Goal: Transaction & Acquisition: Purchase product/service

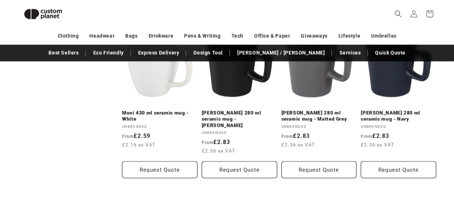
scroll to position [793, 0]
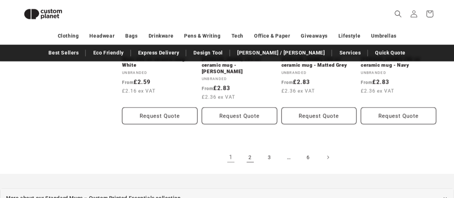
click at [253, 155] on link "2" at bounding box center [250, 157] width 16 height 16
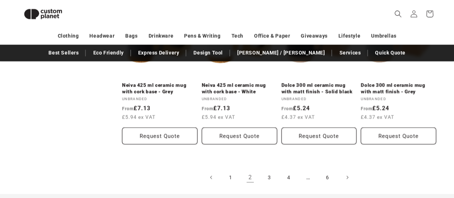
scroll to position [857, 0]
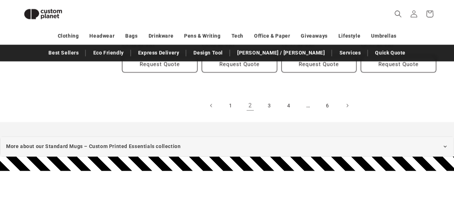
click at [269, 99] on link "3" at bounding box center [270, 106] width 16 height 16
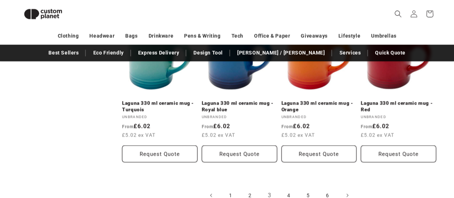
scroll to position [779, 0]
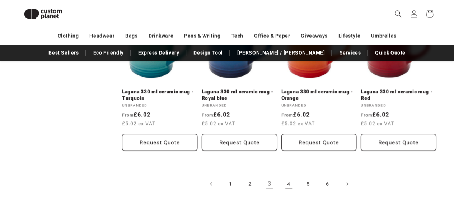
click at [290, 176] on link "4" at bounding box center [289, 184] width 16 height 16
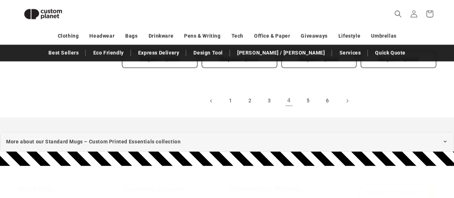
scroll to position [860, 0]
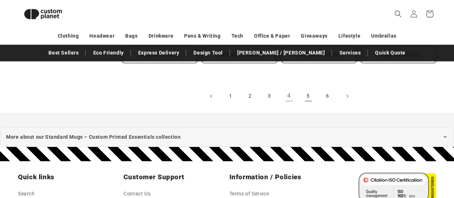
click at [305, 95] on link "5" at bounding box center [308, 96] width 16 height 16
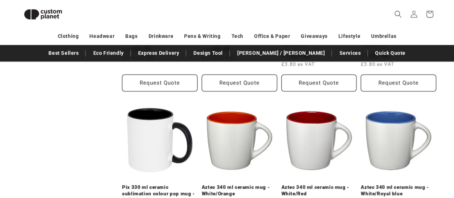
scroll to position [560, 0]
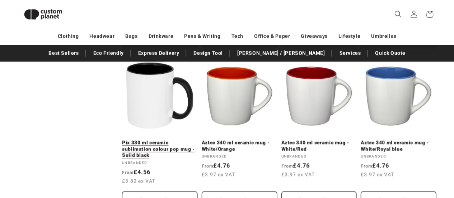
click at [157, 152] on link "Pix 330 ml ceramic sublimation colour pop mug - Solid black" at bounding box center [159, 148] width 75 height 19
